Goal: Task Accomplishment & Management: Use online tool/utility

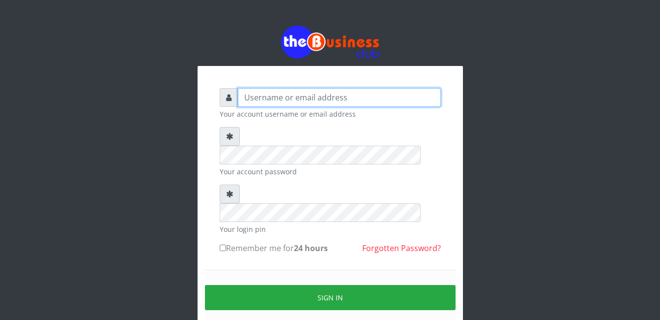
type input "Mlanga"
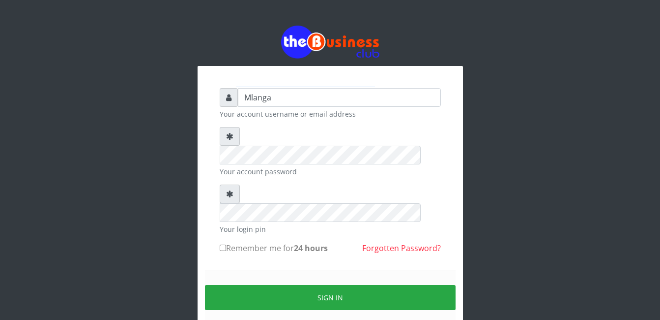
click at [518, 202] on div "Mlanga Your account username or email address Your account password Your login …" at bounding box center [330, 195] width 561 height 391
click at [147, 160] on div "Mlanga Your account username or email address Your account password Your login …" at bounding box center [330, 195] width 561 height 391
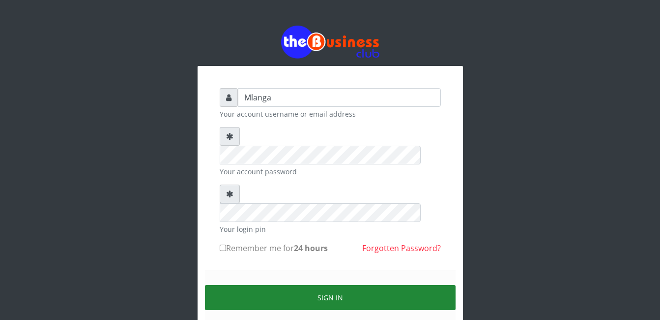
click at [331, 285] on button "Sign in" at bounding box center [330, 297] width 251 height 25
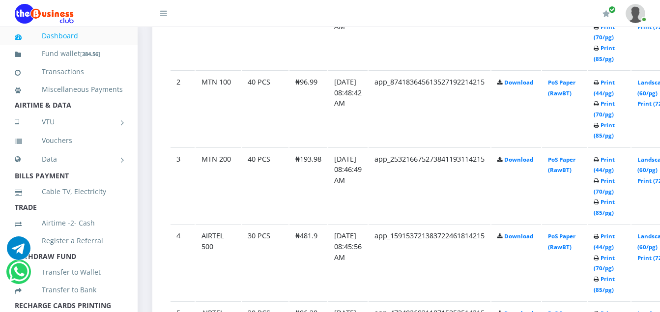
scroll to position [629, 0]
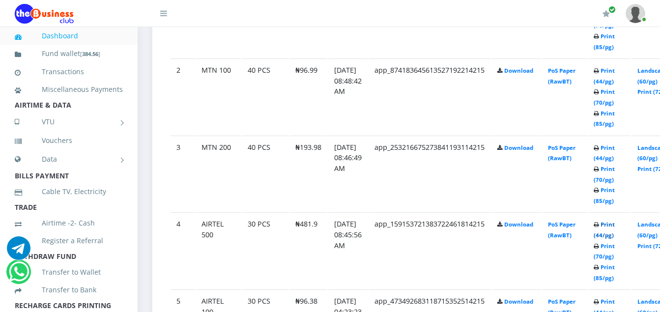
click at [615, 225] on link "Print (44/pg)" at bounding box center [604, 230] width 21 height 18
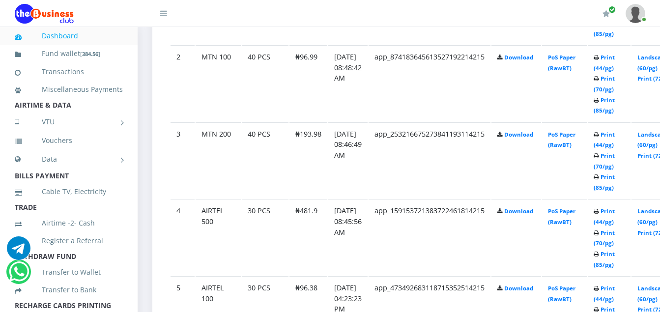
scroll to position [629, 0]
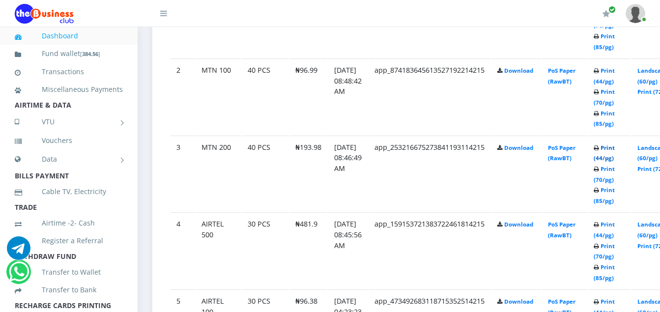
click at [615, 148] on link "Print (44/pg)" at bounding box center [604, 153] width 21 height 18
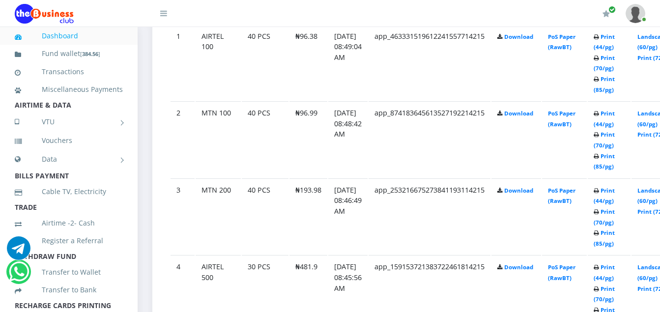
scroll to position [629, 0]
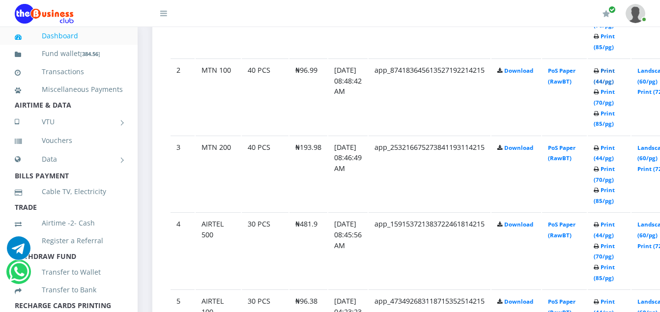
click at [615, 73] on link "Print (44/pg)" at bounding box center [604, 76] width 21 height 18
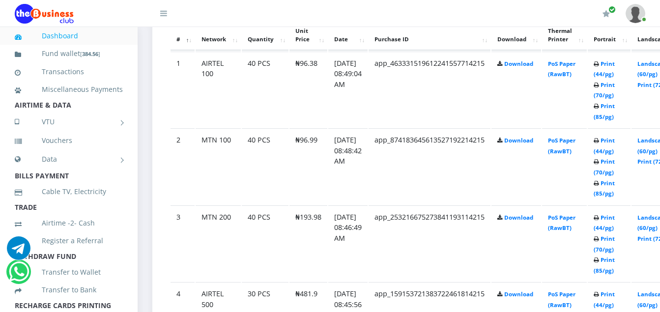
scroll to position [551, 0]
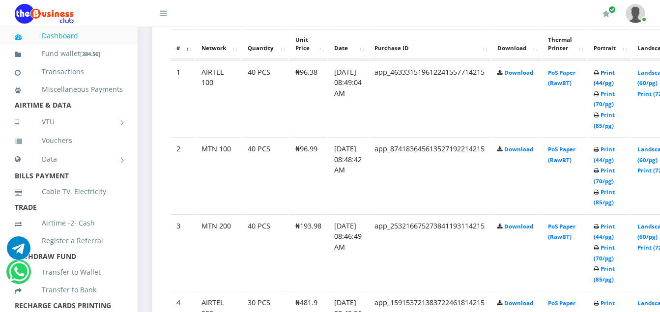
click at [615, 74] on link "Print (44/pg)" at bounding box center [604, 78] width 21 height 18
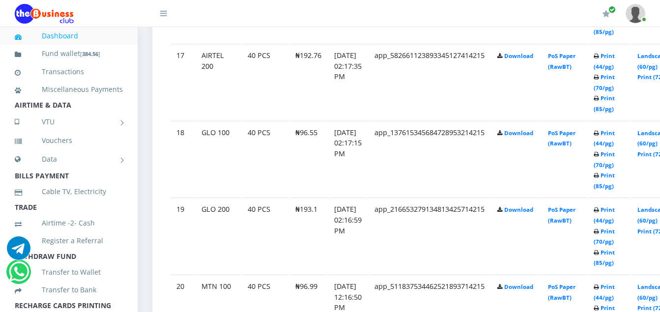
scroll to position [1997, 0]
